Goal: Transaction & Acquisition: Subscribe to service/newsletter

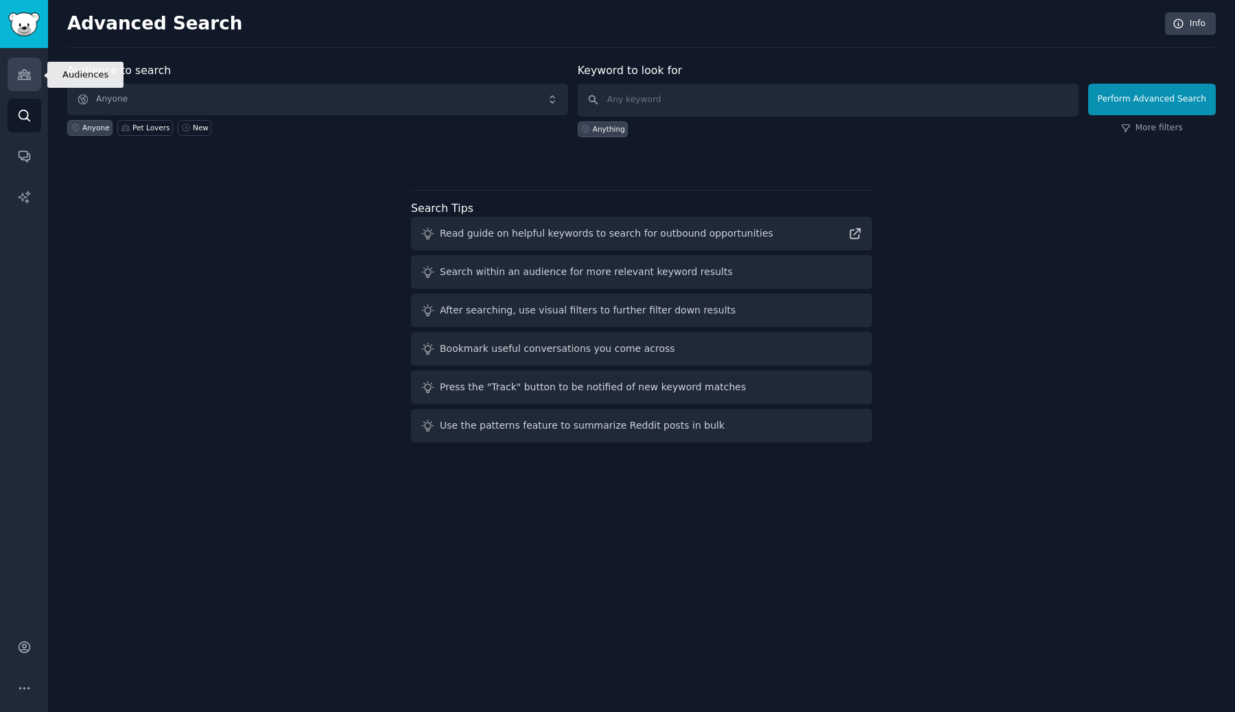
click at [28, 64] on link "Audiences" at bounding box center [25, 75] width 34 height 34
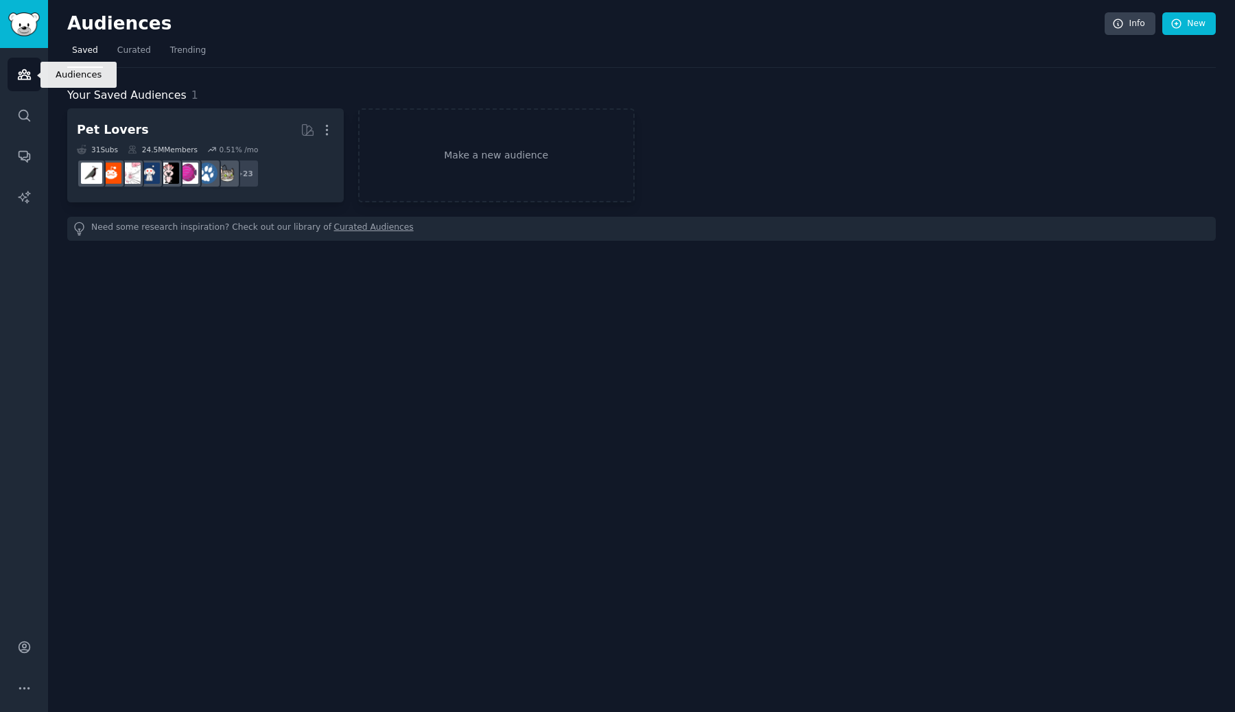
click at [28, 64] on link "Audiences" at bounding box center [25, 75] width 34 height 34
click at [25, 118] on icon "Sidebar" at bounding box center [24, 115] width 11 height 11
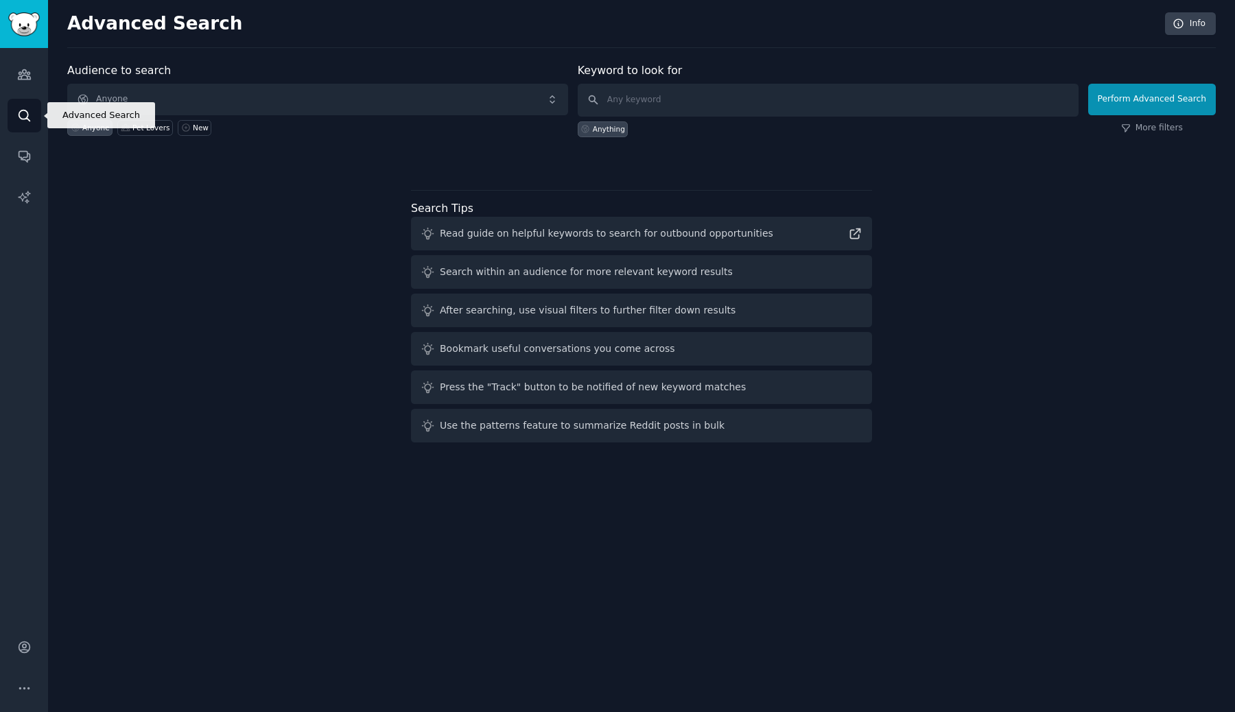
click at [25, 118] on icon "Sidebar" at bounding box center [24, 115] width 11 height 11
click at [23, 34] on img "Sidebar" at bounding box center [24, 24] width 32 height 24
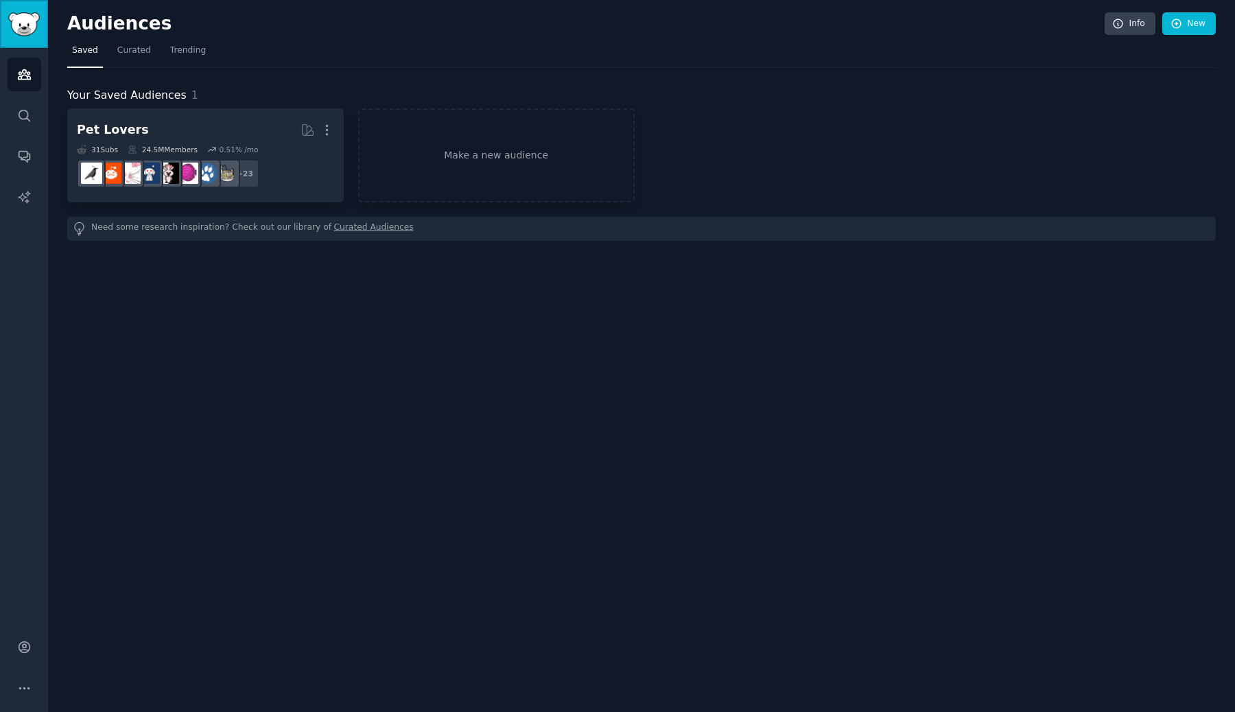
click at [23, 34] on img "Sidebar" at bounding box center [24, 24] width 32 height 24
click at [27, 192] on icon "Sidebar" at bounding box center [24, 197] width 12 height 12
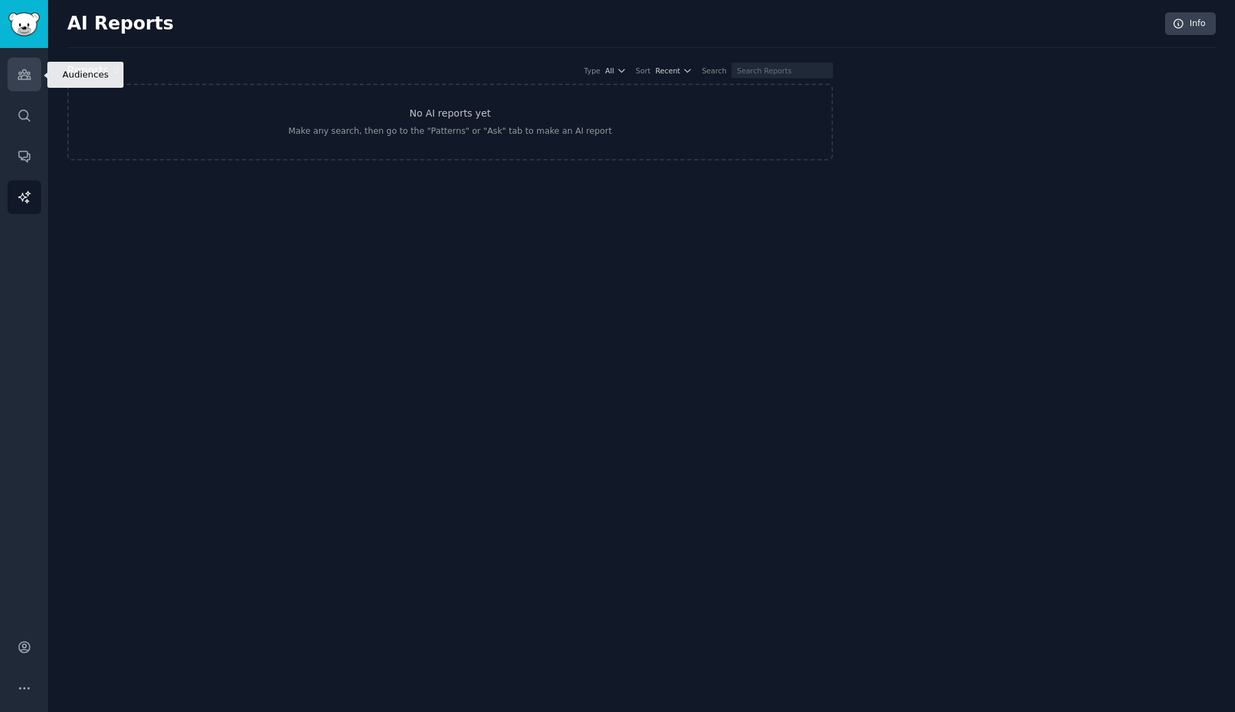
click at [19, 73] on icon "Sidebar" at bounding box center [24, 74] width 14 height 14
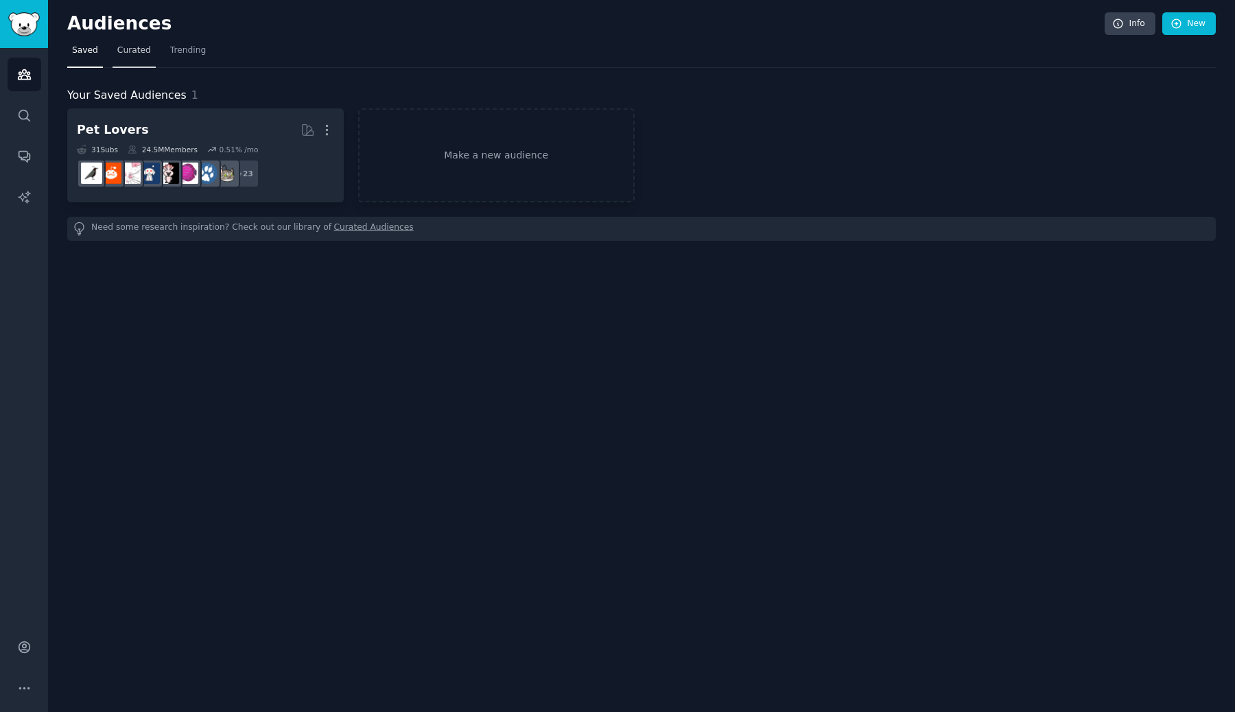
click at [128, 50] on span "Curated" at bounding box center [134, 51] width 34 height 12
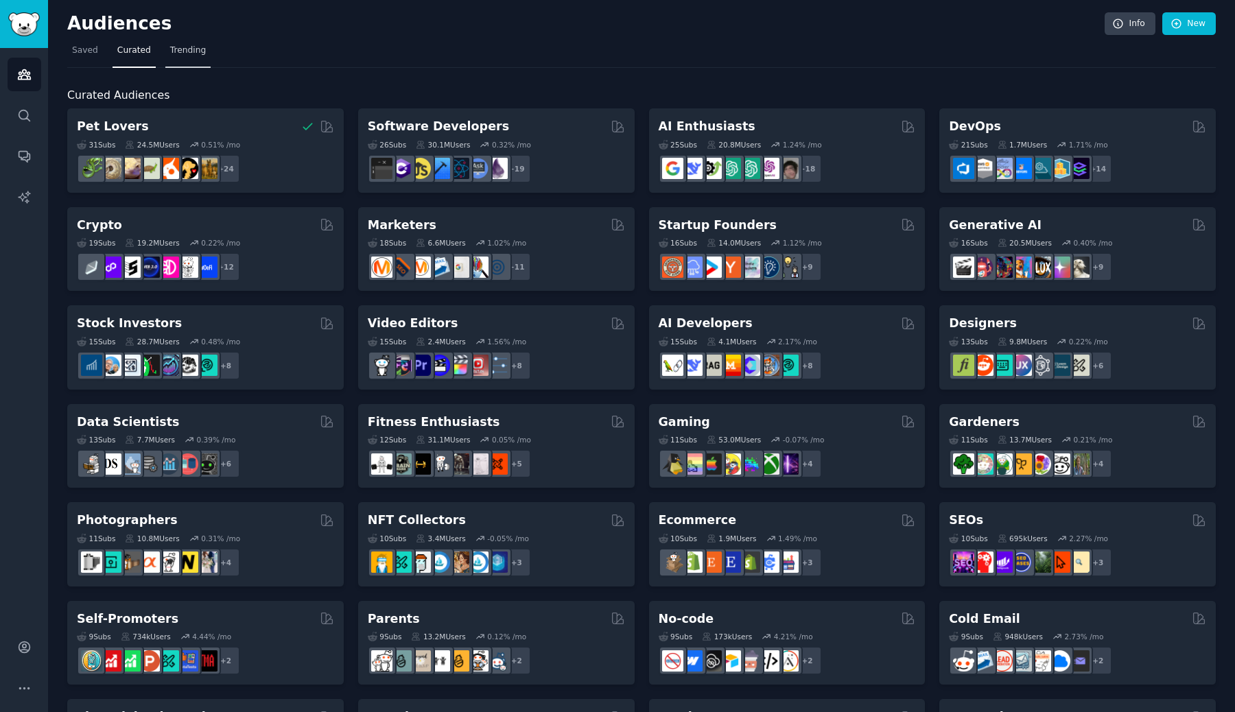
click at [170, 51] on span "Trending" at bounding box center [188, 51] width 36 height 12
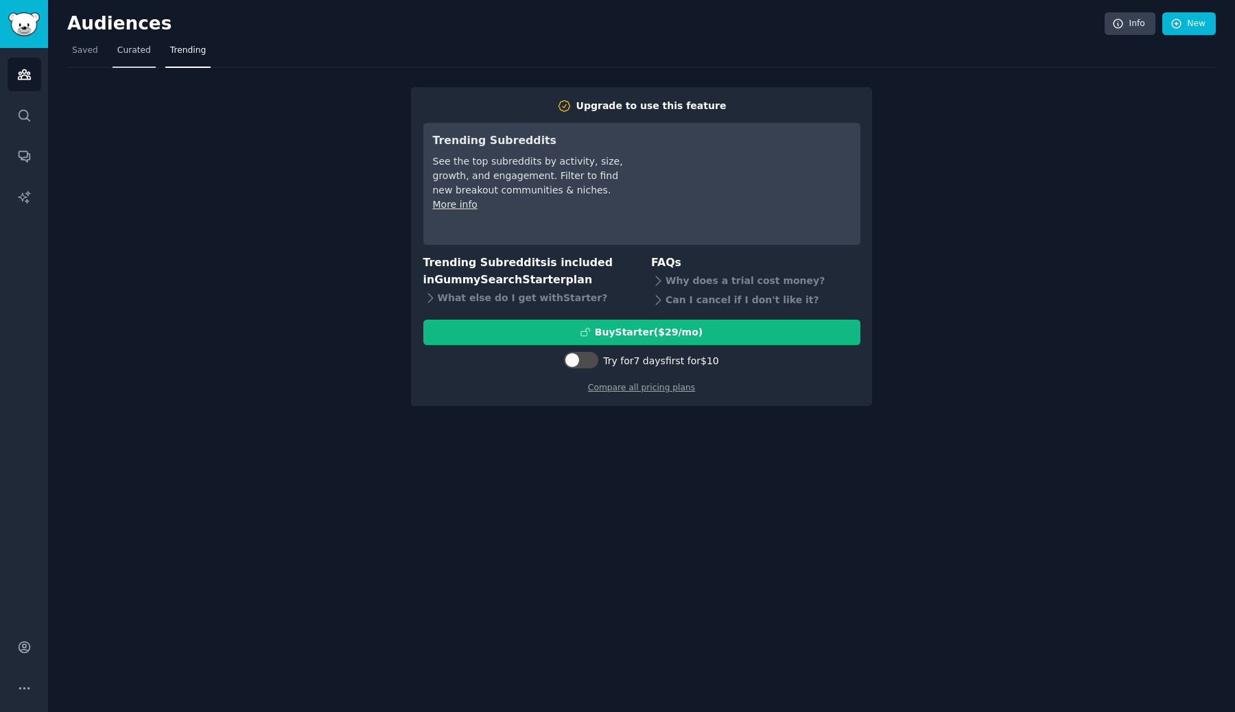
click at [117, 51] on span "Curated" at bounding box center [134, 51] width 34 height 12
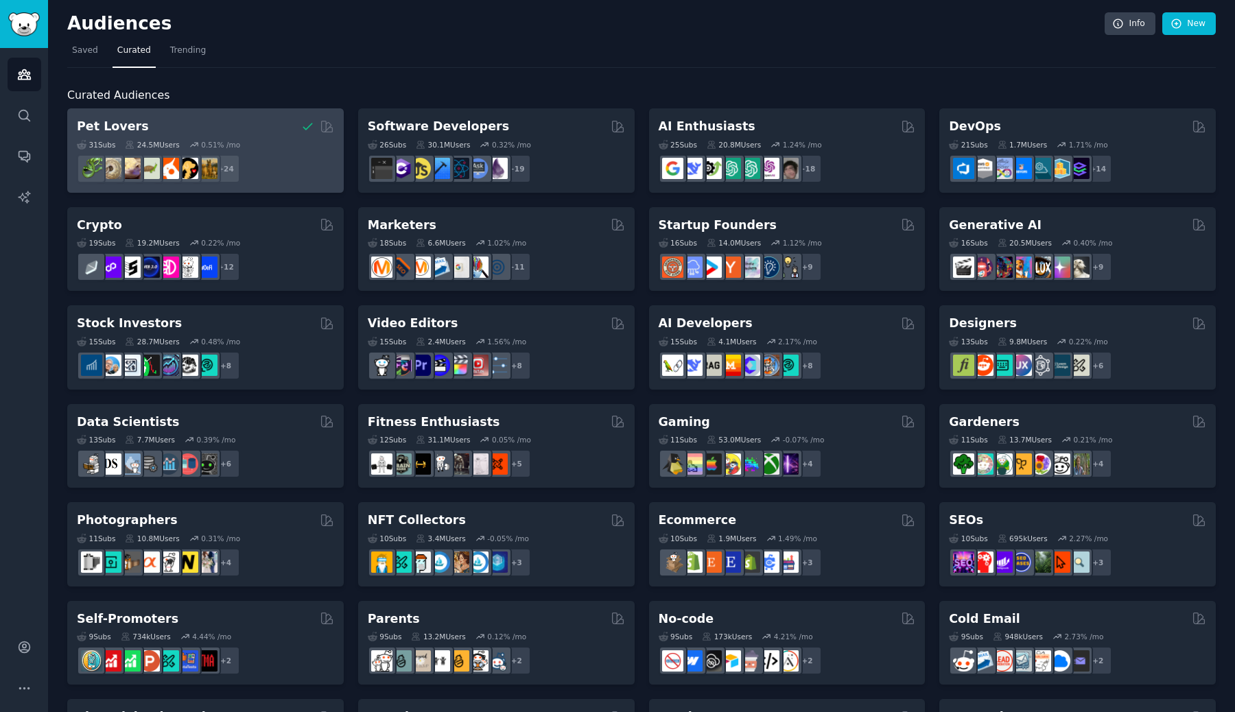
click at [165, 121] on div "Pet Lovers" at bounding box center [205, 126] width 257 height 17
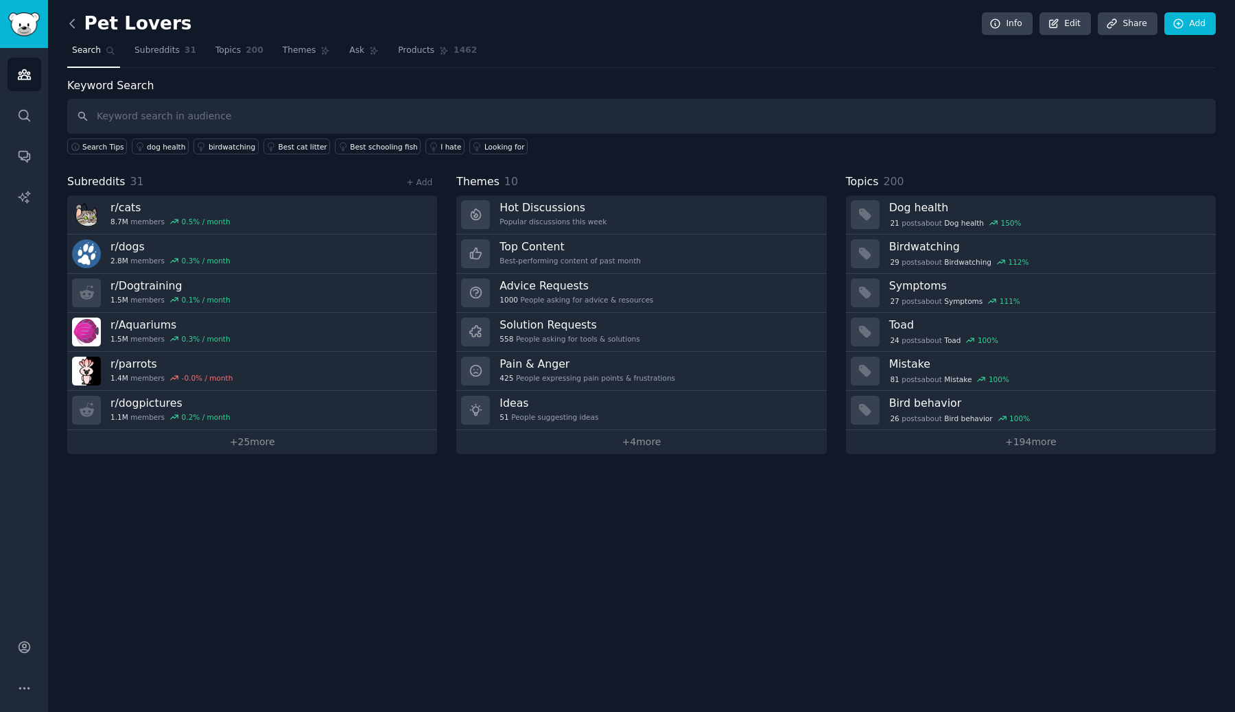
click at [78, 26] on icon at bounding box center [72, 23] width 14 height 14
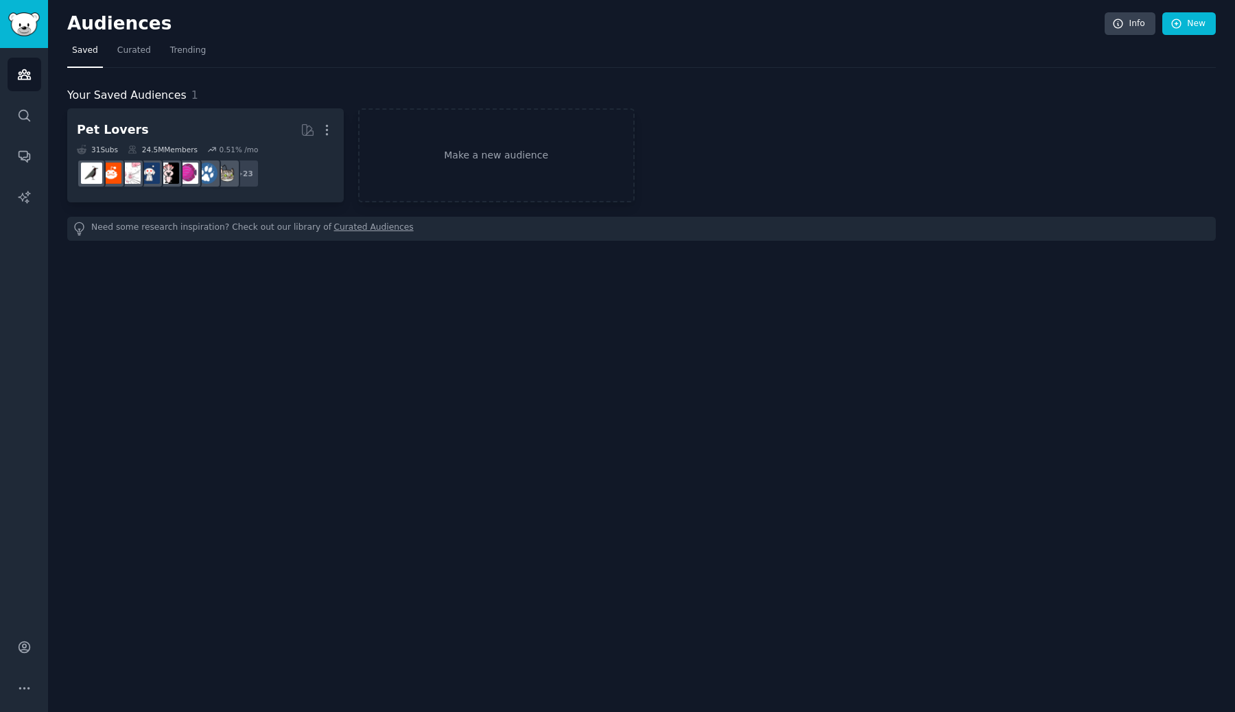
click at [78, 26] on h2 "Audiences" at bounding box center [586, 24] width 1038 height 22
click at [30, 121] on icon "Sidebar" at bounding box center [24, 115] width 14 height 14
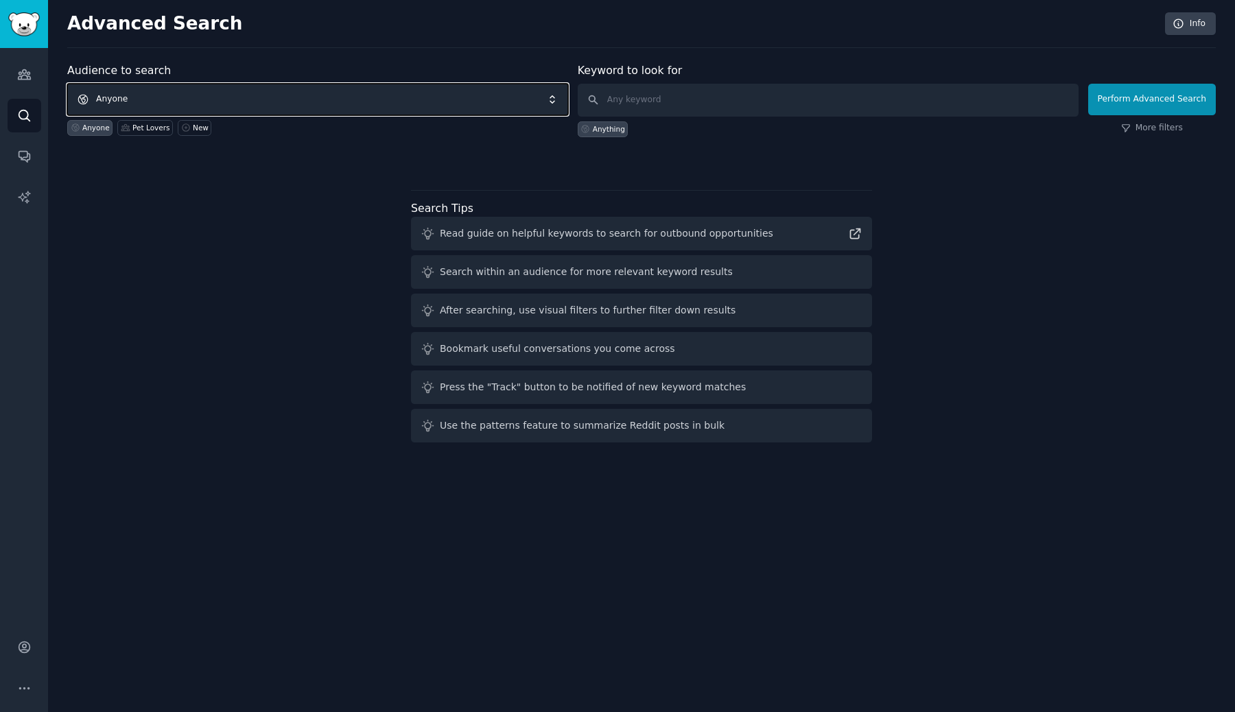
click at [164, 102] on span "Anyone" at bounding box center [317, 100] width 501 height 32
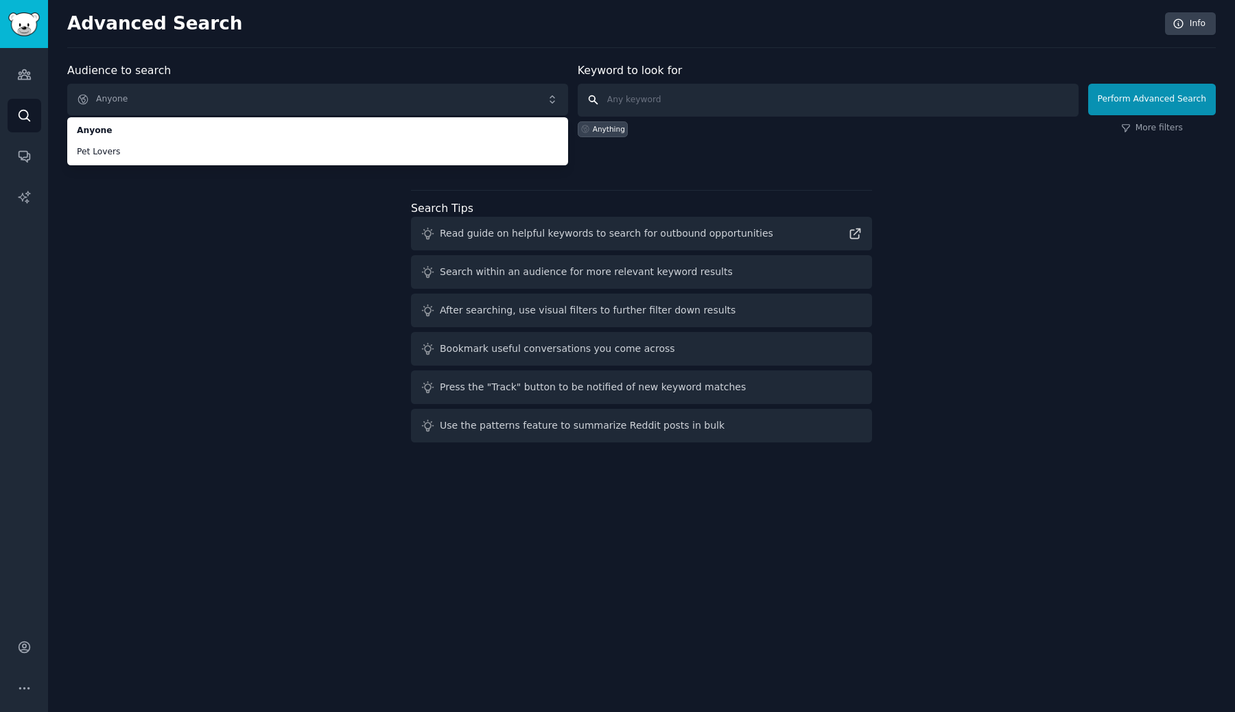
click at [642, 104] on input "text" at bounding box center [828, 100] width 501 height 33
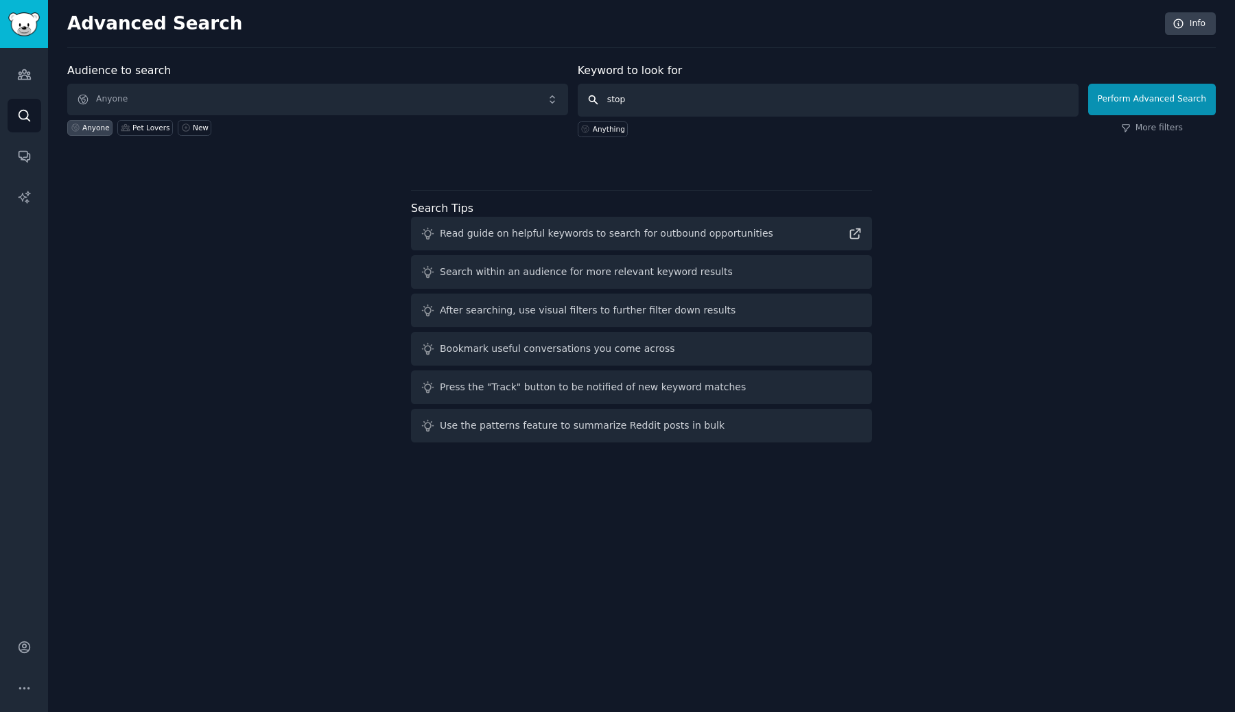
type input "stopc"
type input "stock trading"
click button "Perform Advanced Search" at bounding box center [1153, 100] width 128 height 32
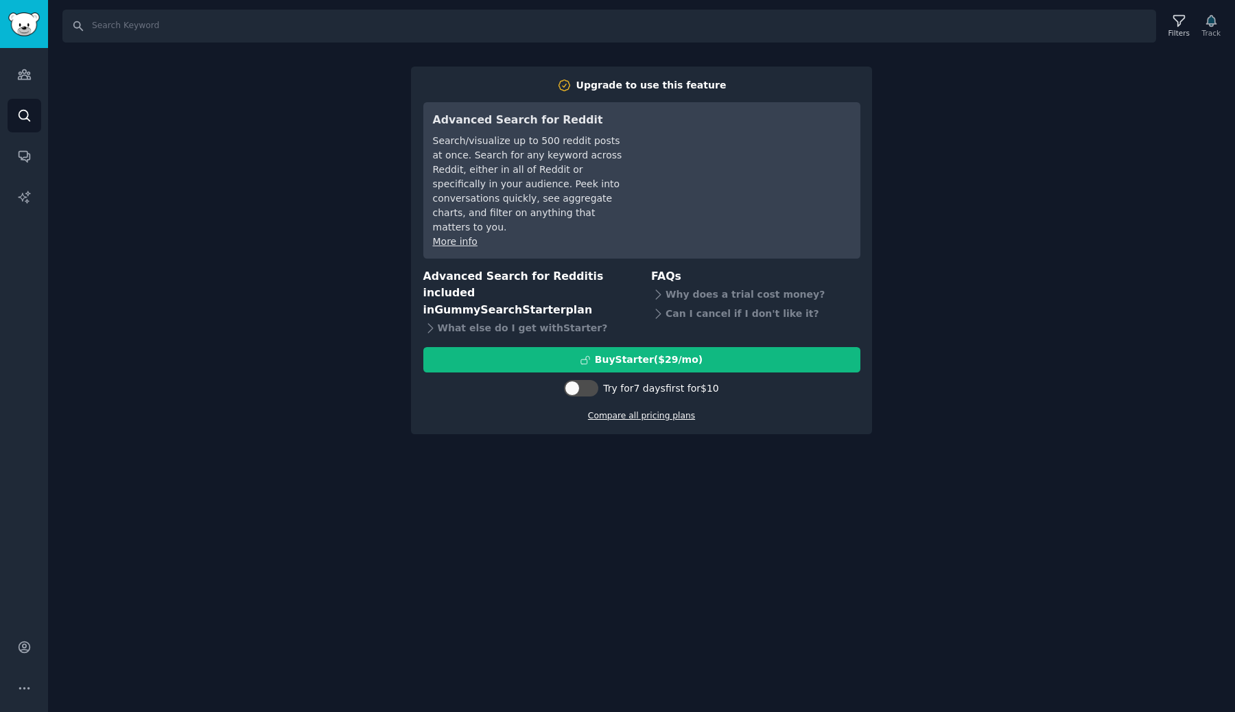
click at [679, 411] on link "Compare all pricing plans" at bounding box center [641, 416] width 107 height 10
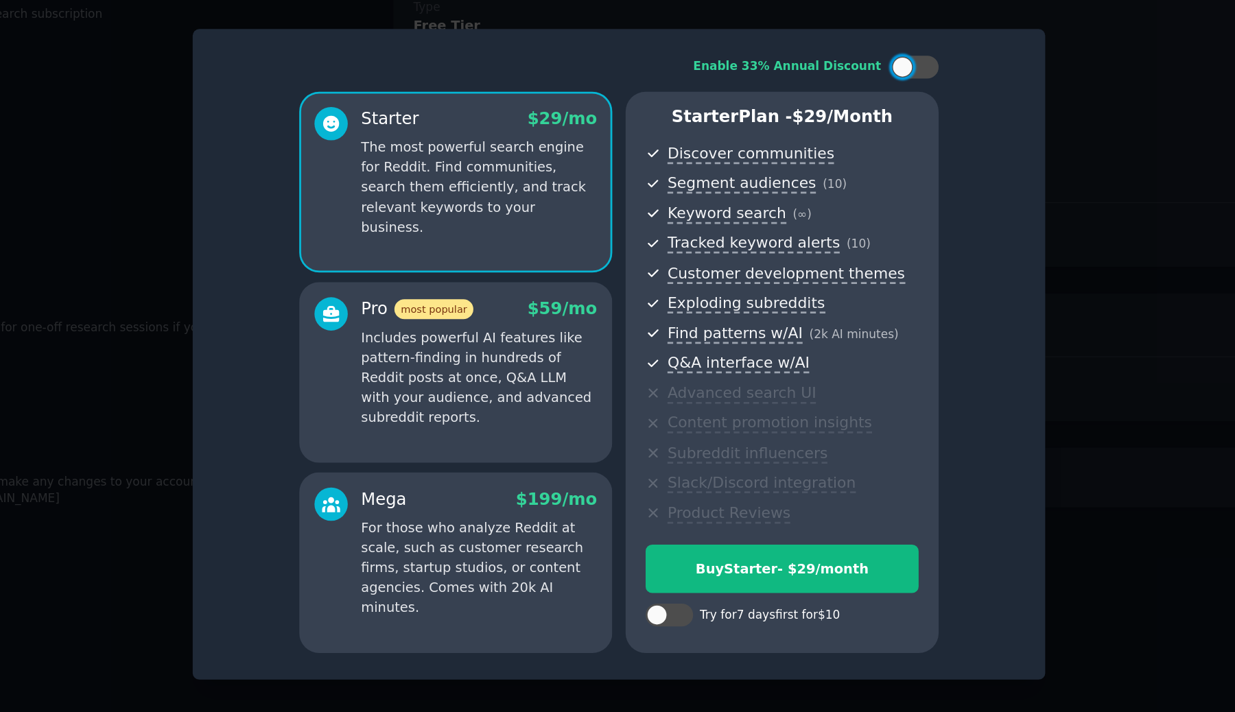
click at [551, 352] on p "Includes powerful AI features like pattern-finding in hundreds of Reddit posts …" at bounding box center [517, 373] width 170 height 72
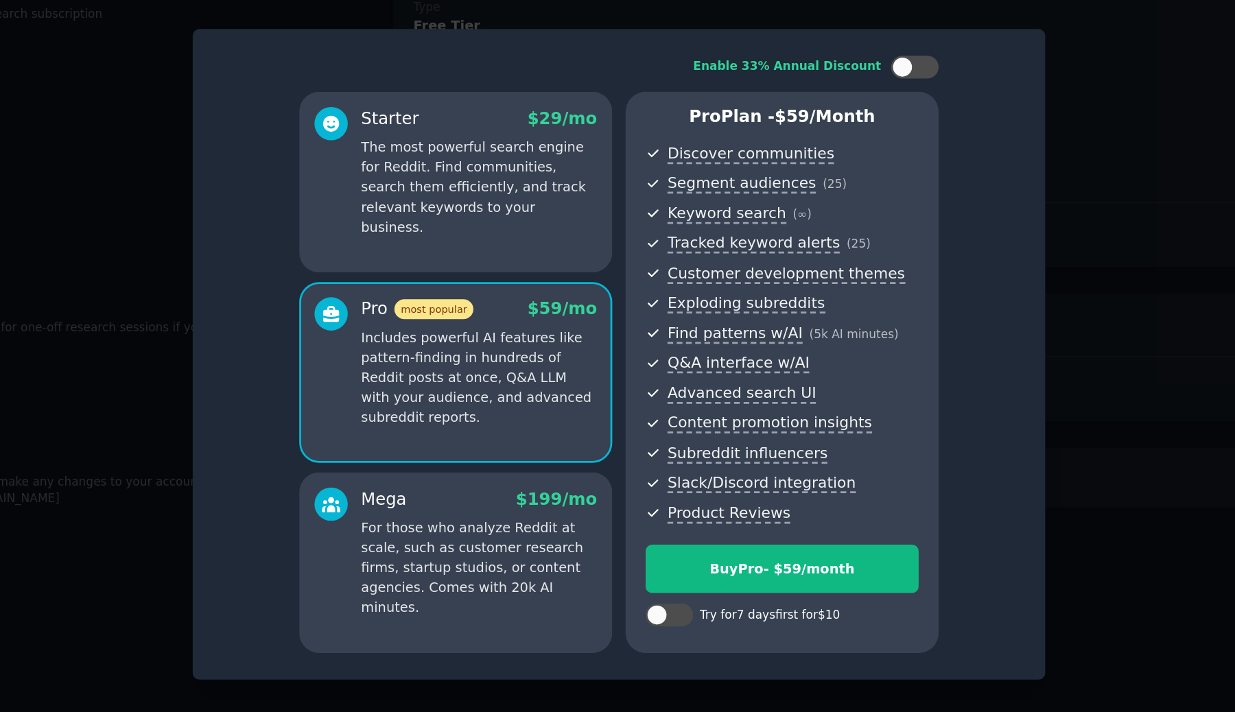
click at [529, 506] on p "For those who analyze Reddit at scale, such as customer research firms, startup…" at bounding box center [517, 510] width 170 height 72
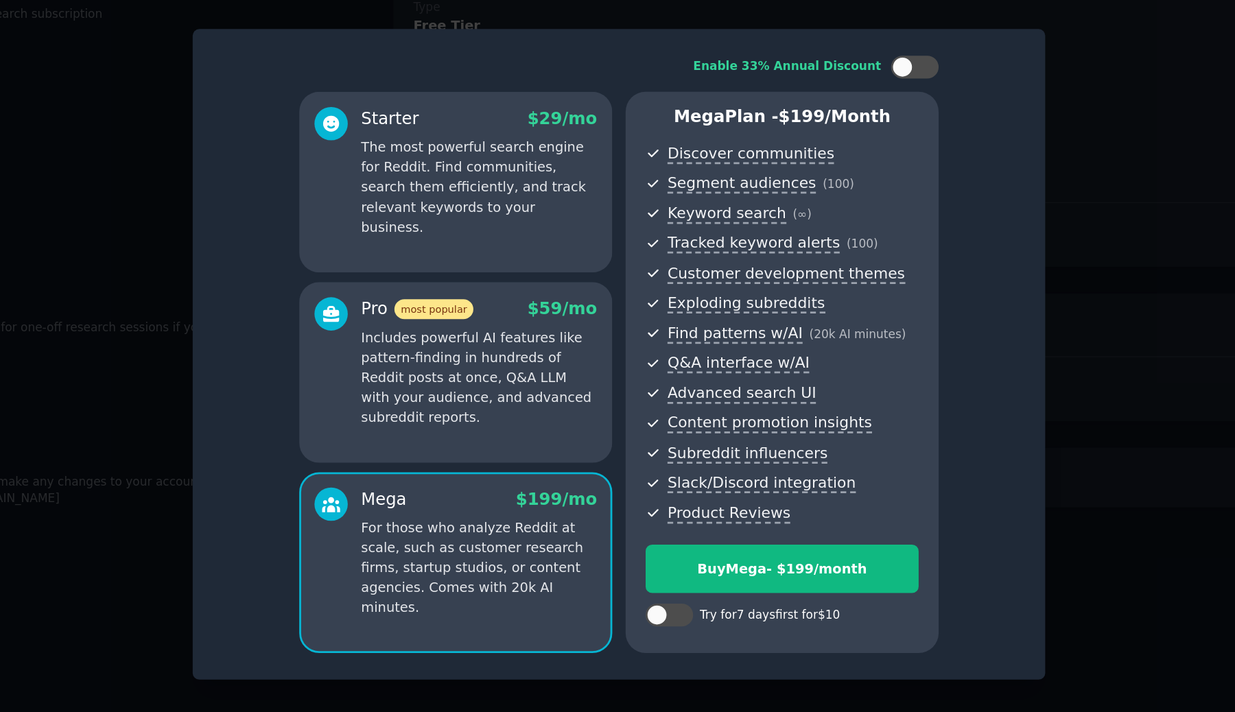
click at [524, 395] on p "Includes powerful AI features like pattern-finding in hundreds of Reddit posts …" at bounding box center [517, 373] width 170 height 72
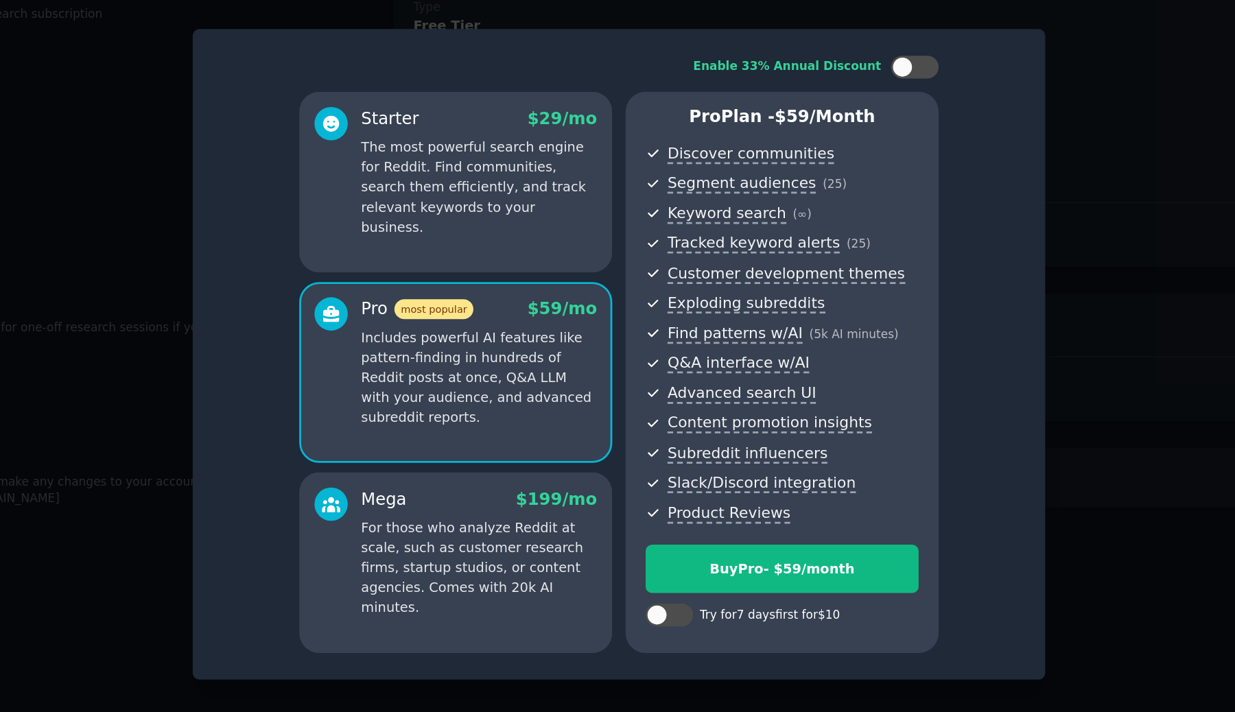
click at [485, 494] on p "For those who analyze Reddit at scale, such as customer research firms, startup…" at bounding box center [517, 510] width 170 height 72
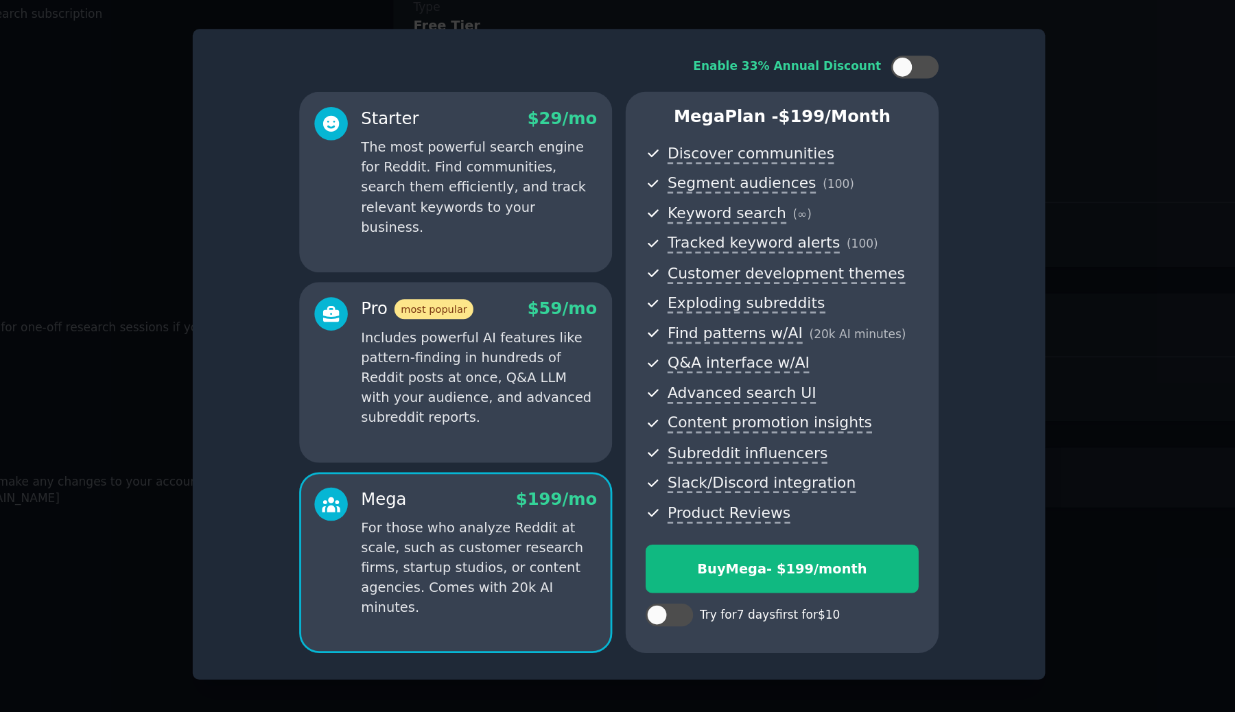
click at [488, 395] on p "Includes powerful AI features like pattern-finding in hundreds of Reddit posts …" at bounding box center [517, 373] width 170 height 72
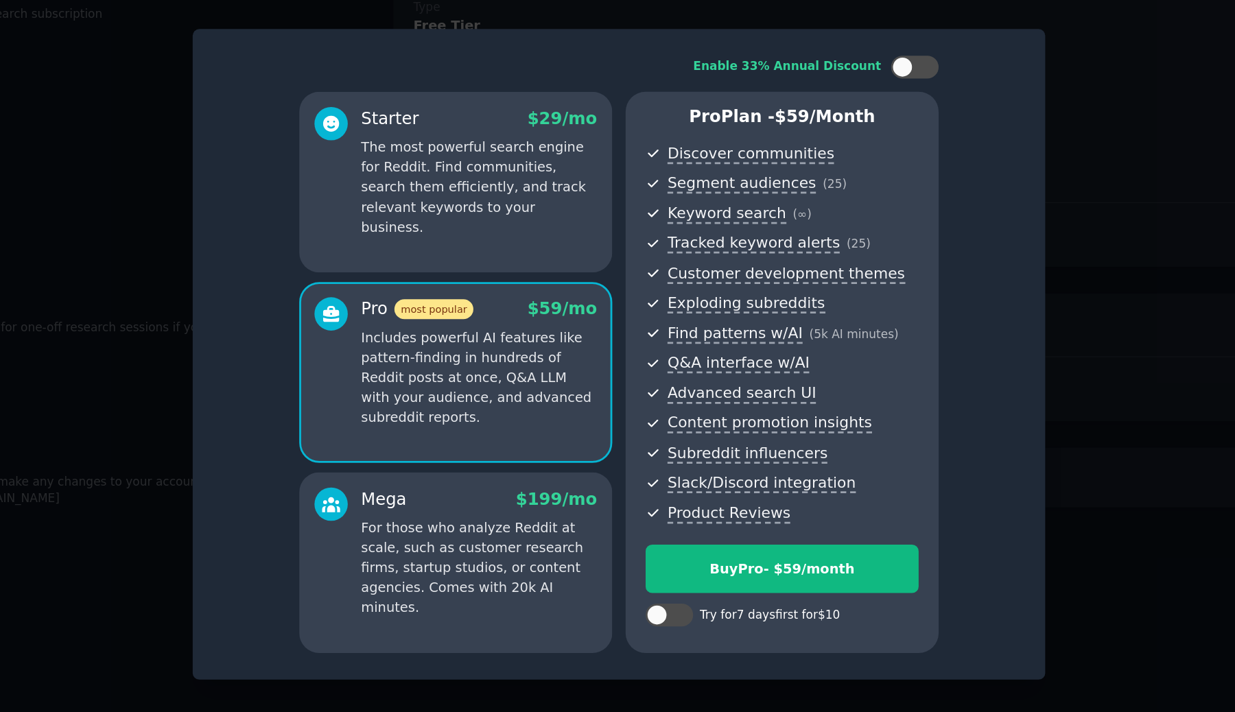
click at [488, 501] on p "For those who analyze Reddit at scale, such as customer research firms, startup…" at bounding box center [517, 510] width 170 height 72
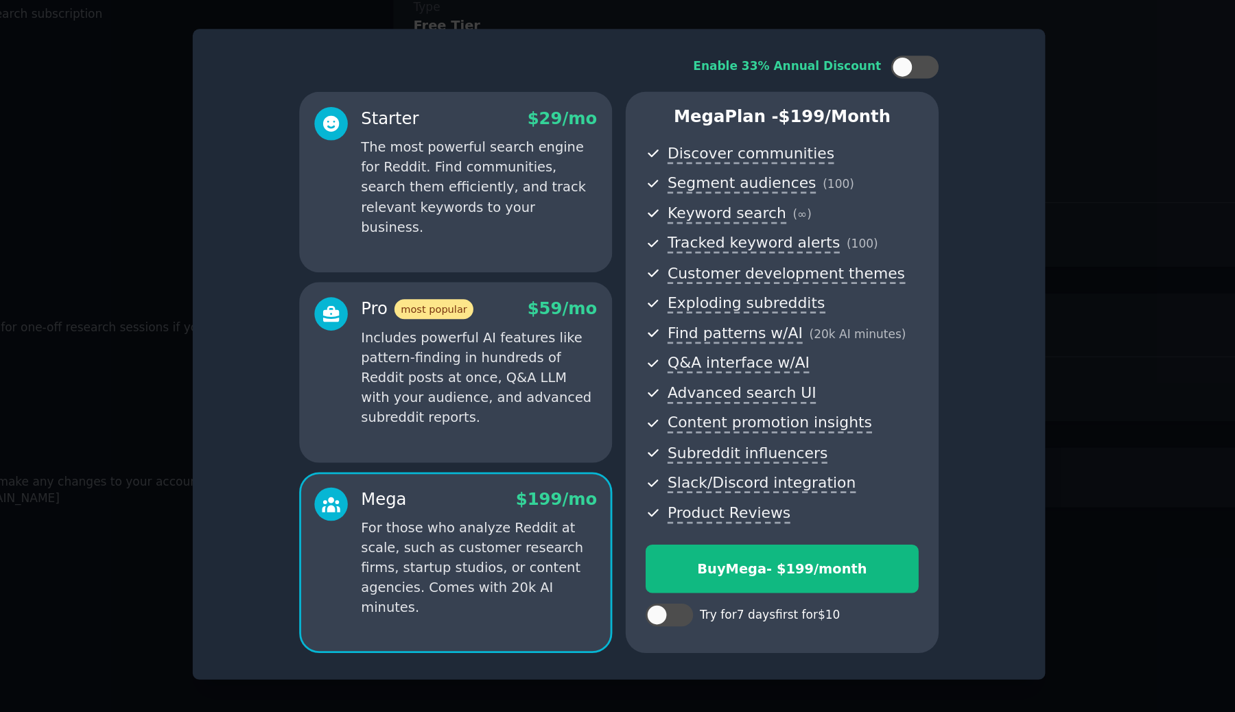
click at [495, 386] on p "Includes powerful AI features like pattern-finding in hundreds of Reddit posts …" at bounding box center [517, 373] width 170 height 72
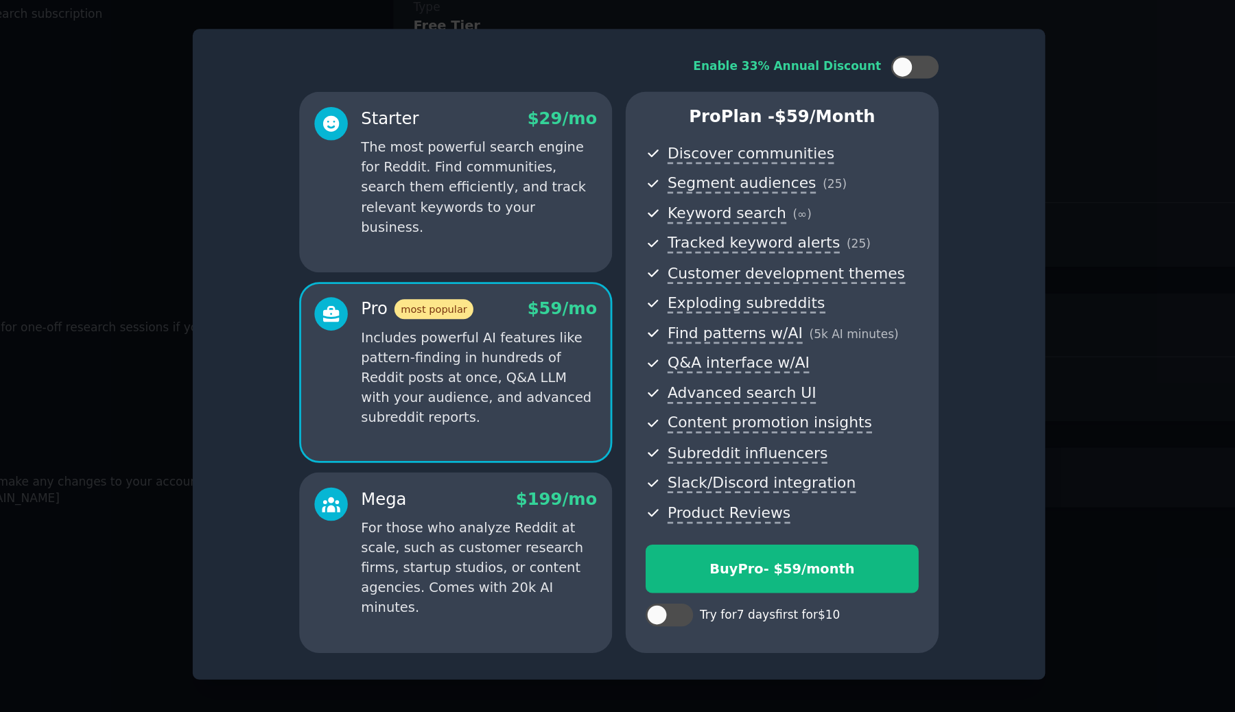
click at [496, 480] on p "For those who analyze Reddit at scale, such as customer research firms, startup…" at bounding box center [517, 510] width 170 height 72
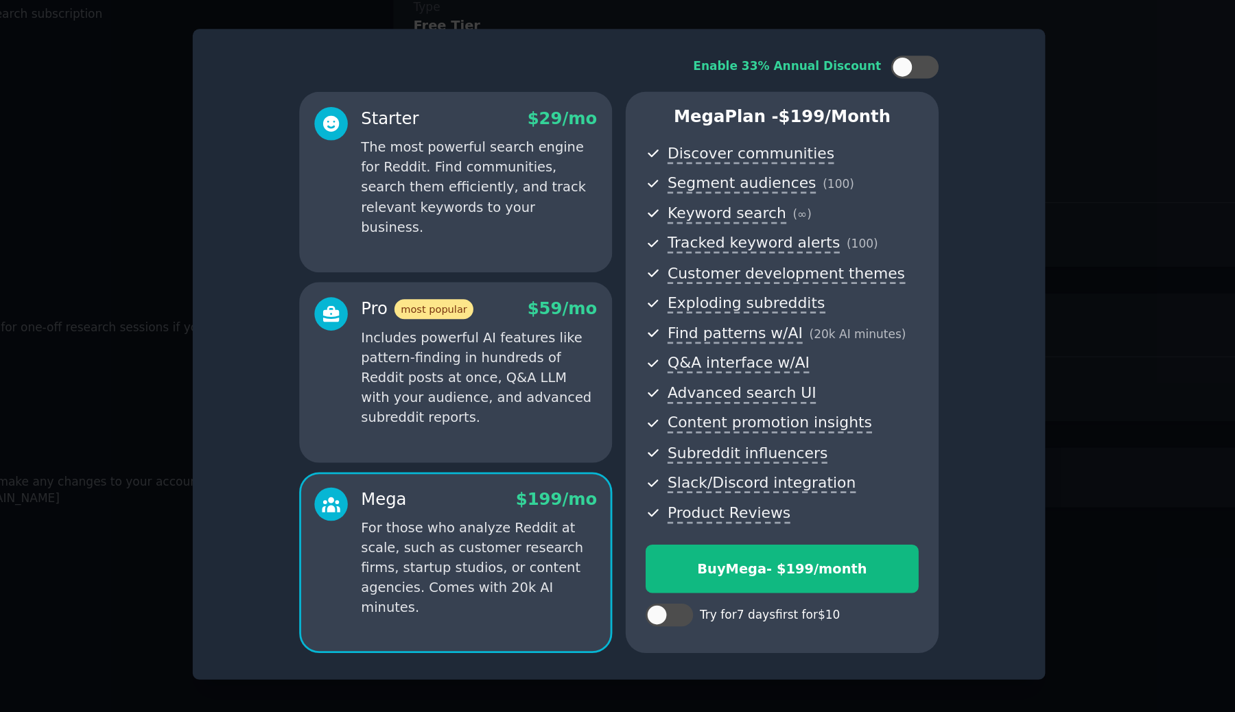
click at [494, 365] on p "Includes powerful AI features like pattern-finding in hundreds of Reddit posts …" at bounding box center [517, 373] width 170 height 72
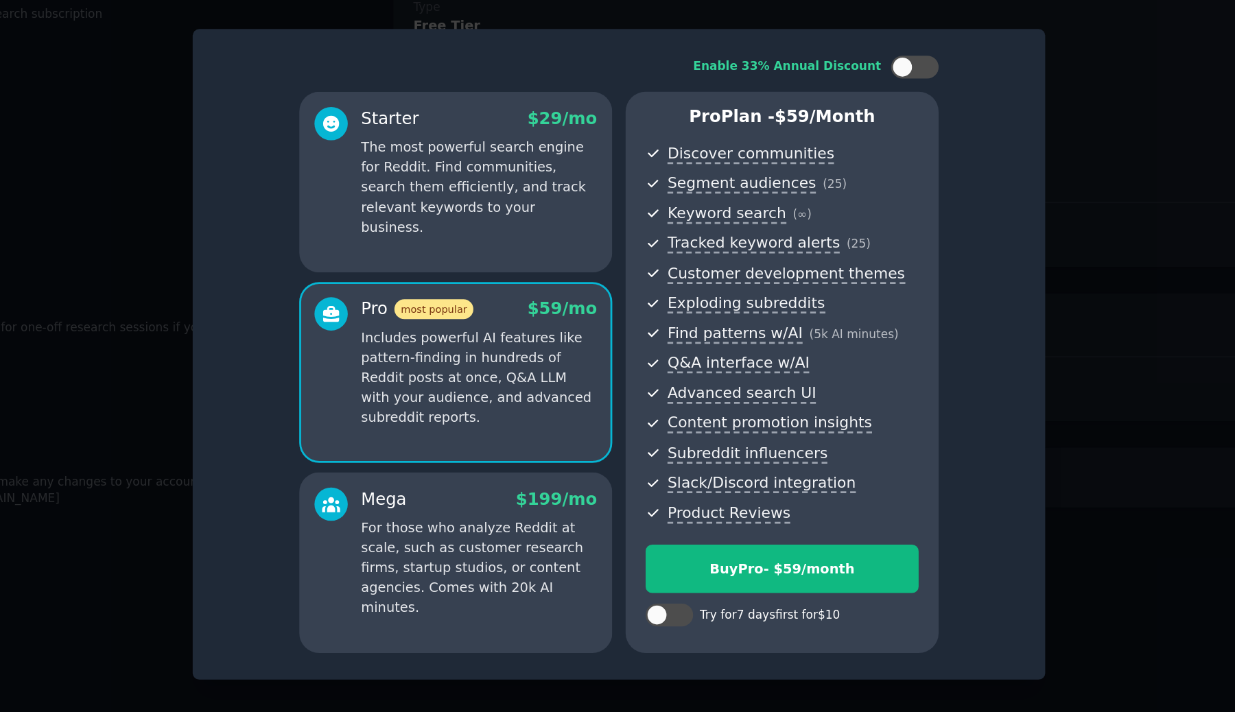
click at [500, 399] on p "Includes powerful AI features like pattern-finding in hundreds of Reddit posts …" at bounding box center [517, 373] width 170 height 72
click at [495, 451] on div "Mega $ 199 /mo For those who analyze Reddit at scale, such as customer research…" at bounding box center [500, 506] width 226 height 130
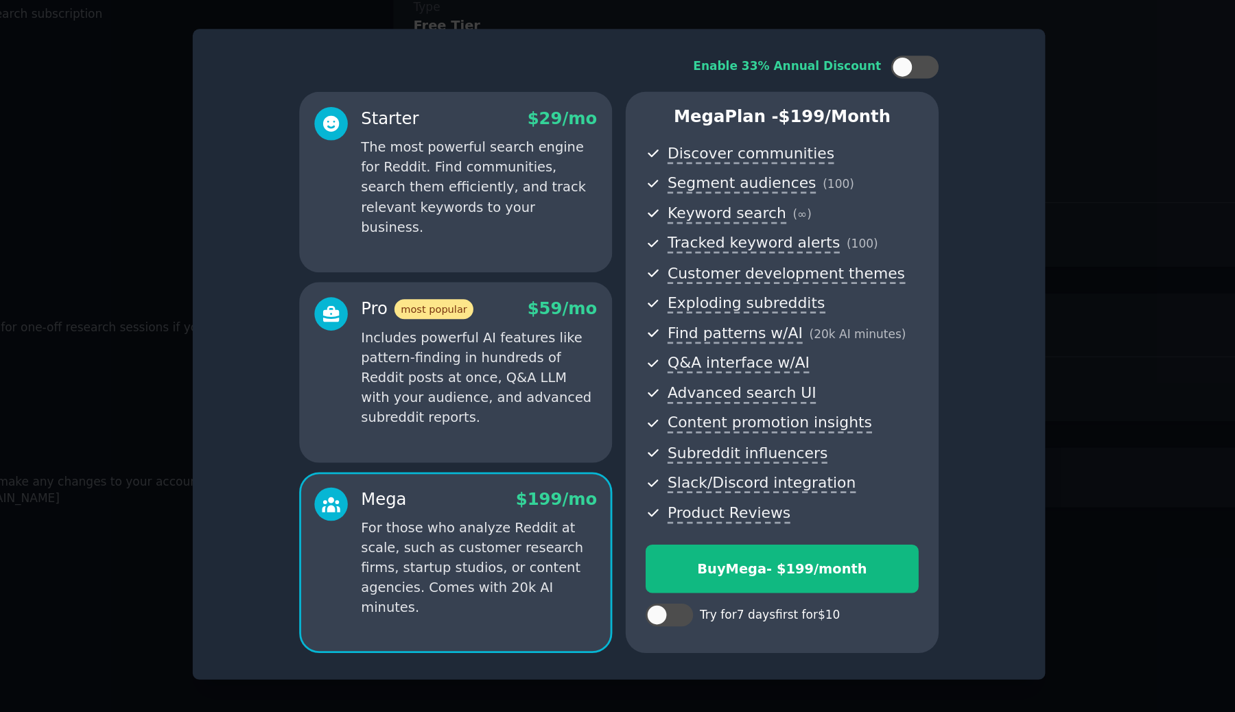
click at [504, 233] on p "The most powerful search engine for Reddit. Find communities, search them effic…" at bounding box center [517, 236] width 170 height 72
